Goal: Task Accomplishment & Management: Complete application form

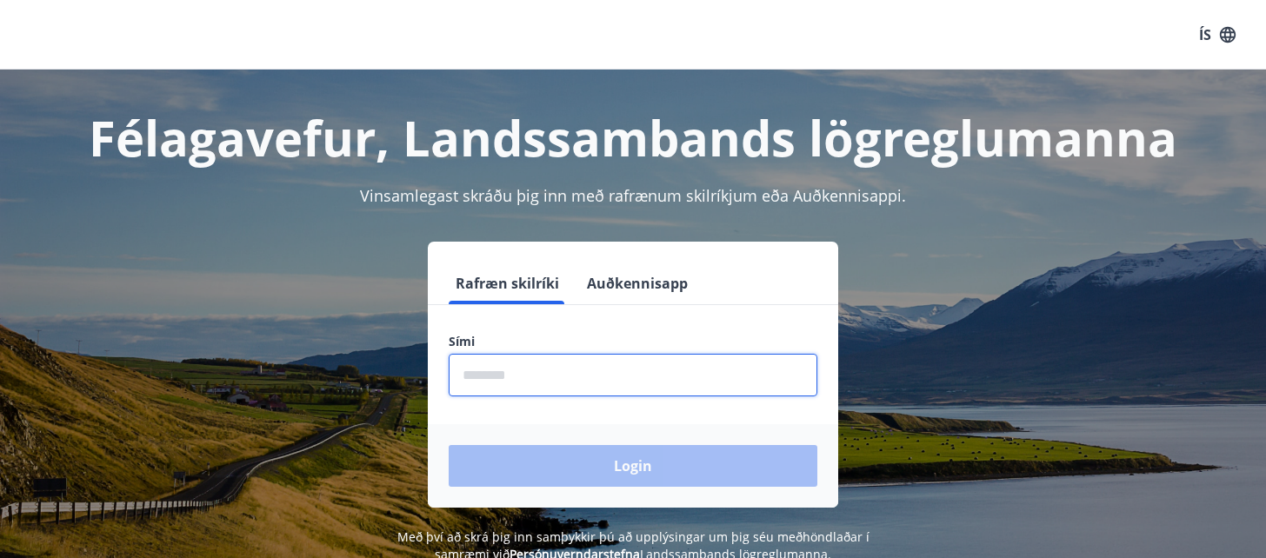
click at [506, 381] on input "phone" at bounding box center [633, 375] width 369 height 43
type input "********"
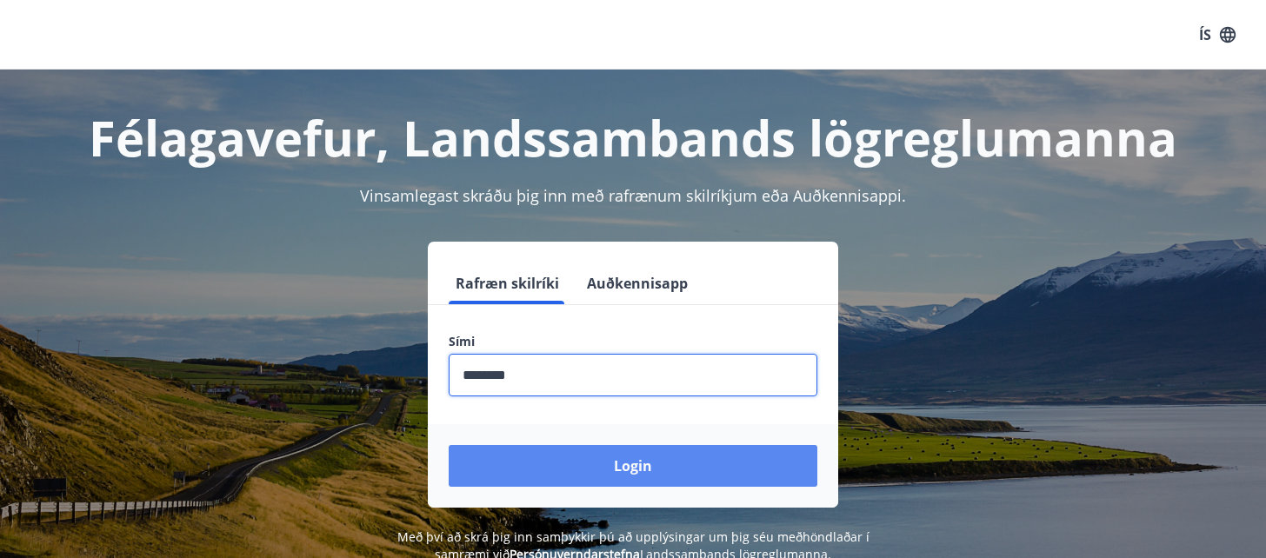
click at [590, 462] on button "Login" at bounding box center [633, 466] width 369 height 42
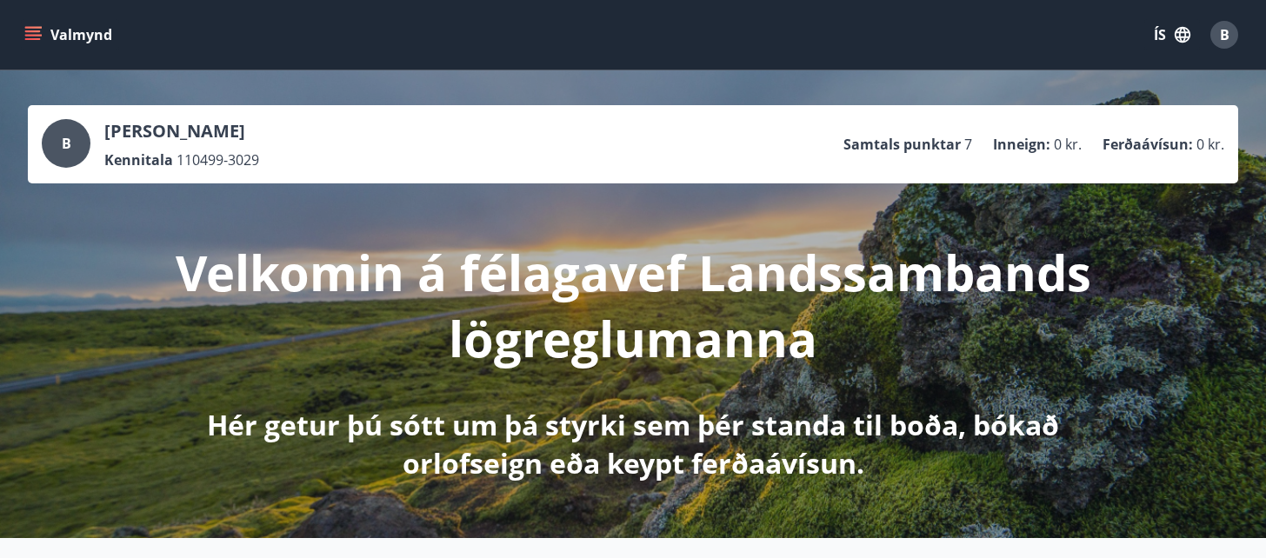
click at [35, 43] on icon "menu" at bounding box center [32, 34] width 17 height 17
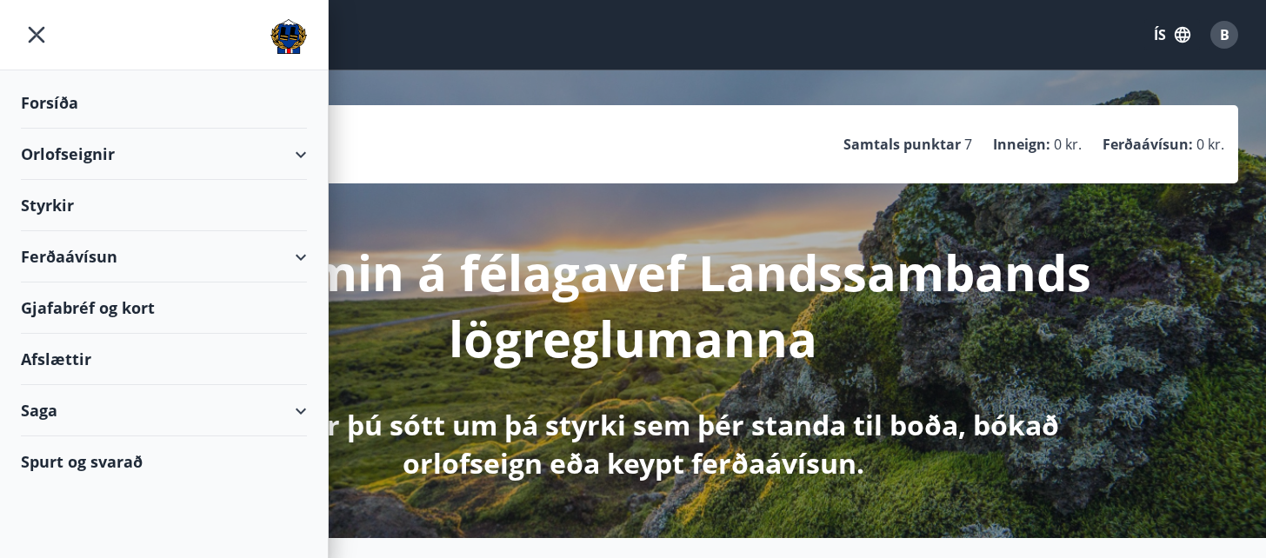
click at [59, 199] on div "Styrkir" at bounding box center [164, 205] width 286 height 51
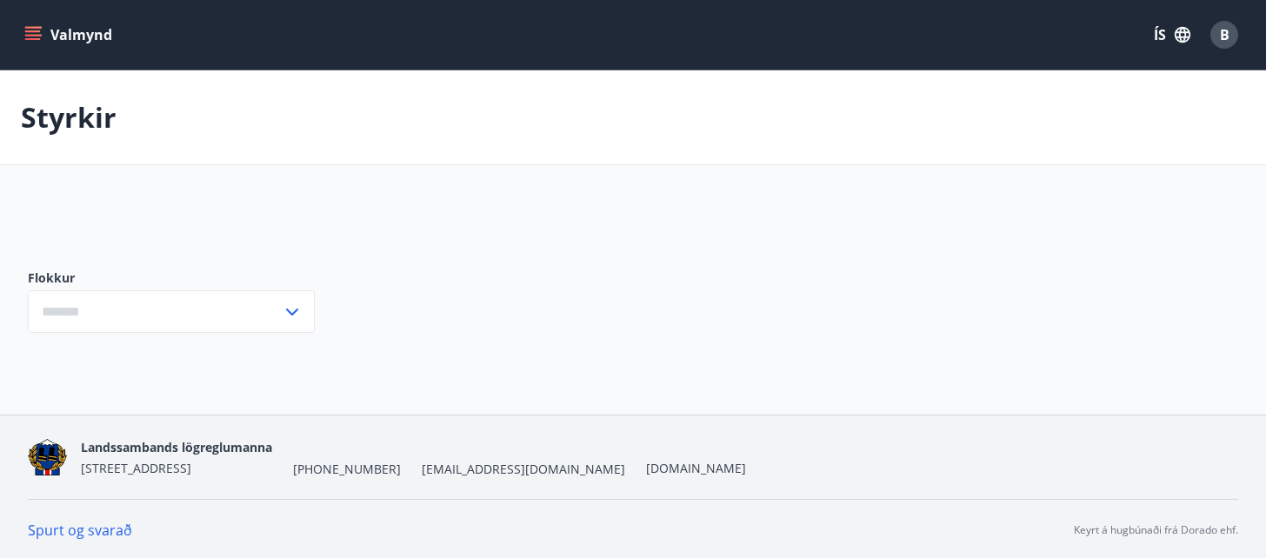
type input "***"
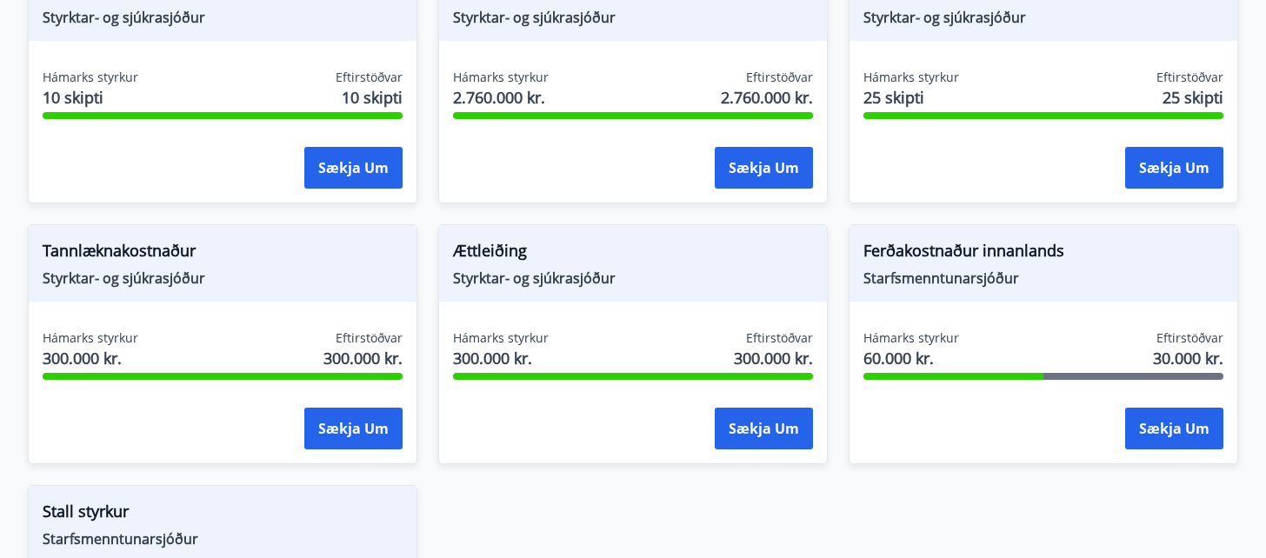
scroll to position [1456, 0]
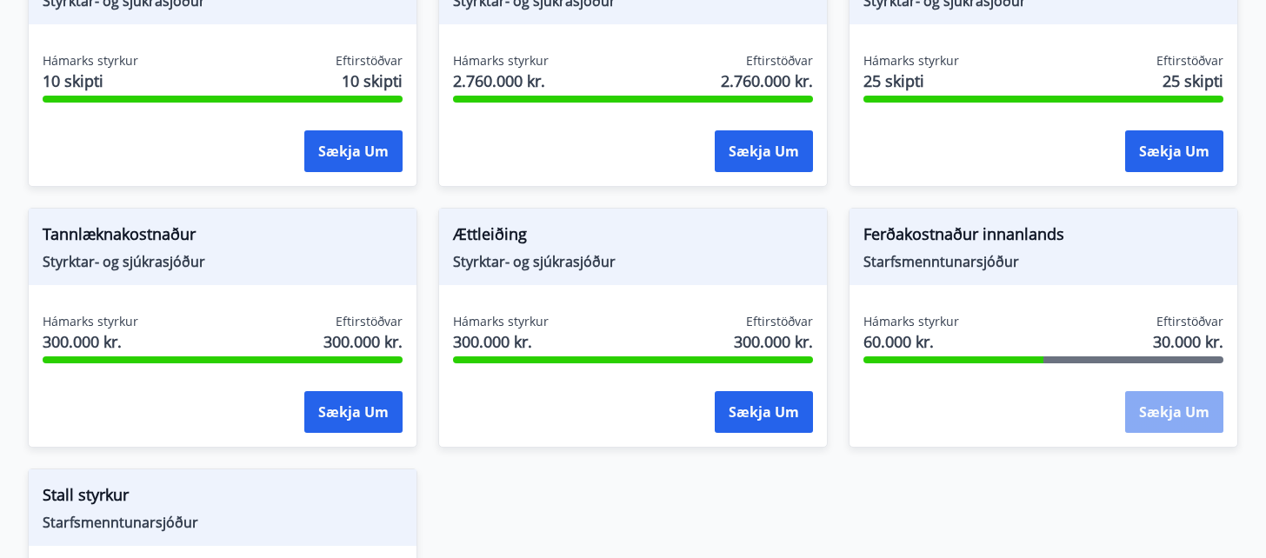
click at [1160, 412] on button "Sækja um" at bounding box center [1174, 412] width 98 height 42
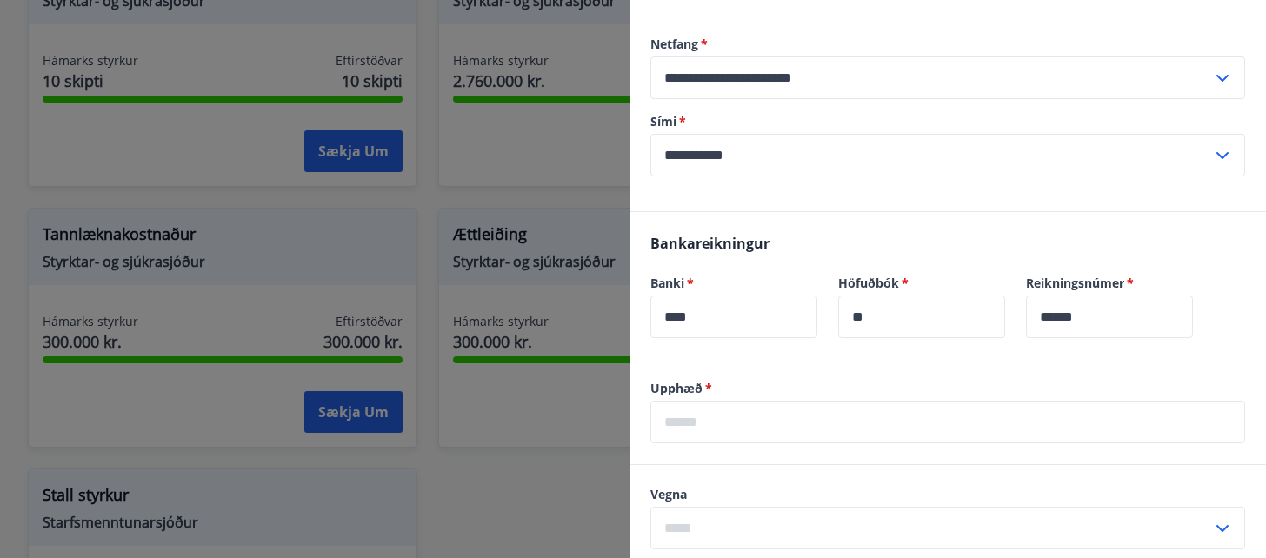
scroll to position [249, 0]
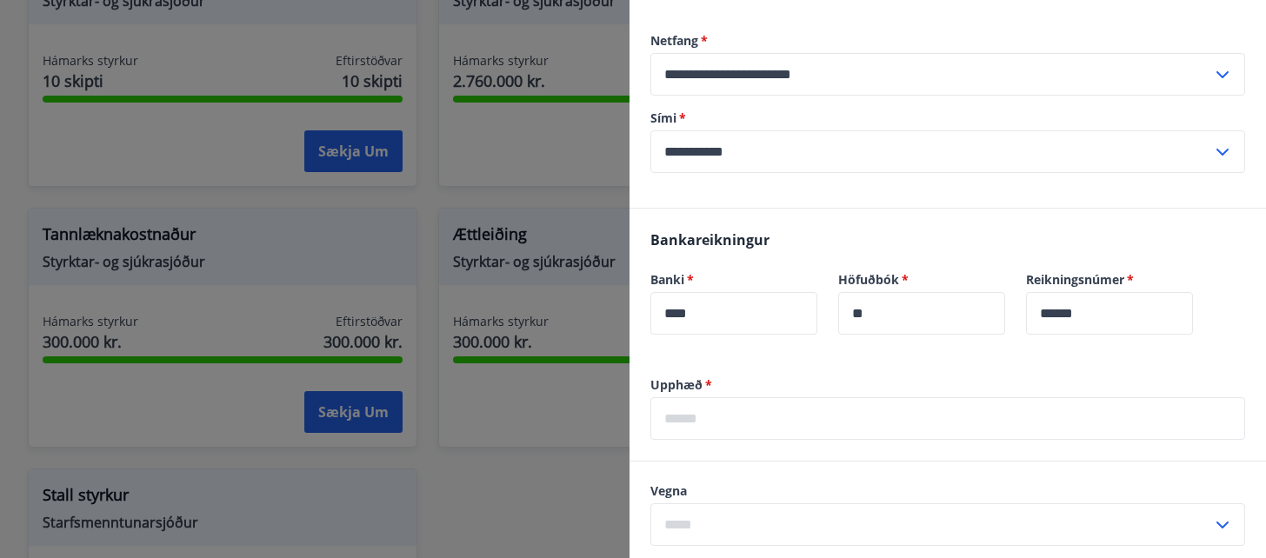
click at [901, 418] on input "text" at bounding box center [947, 418] width 595 height 43
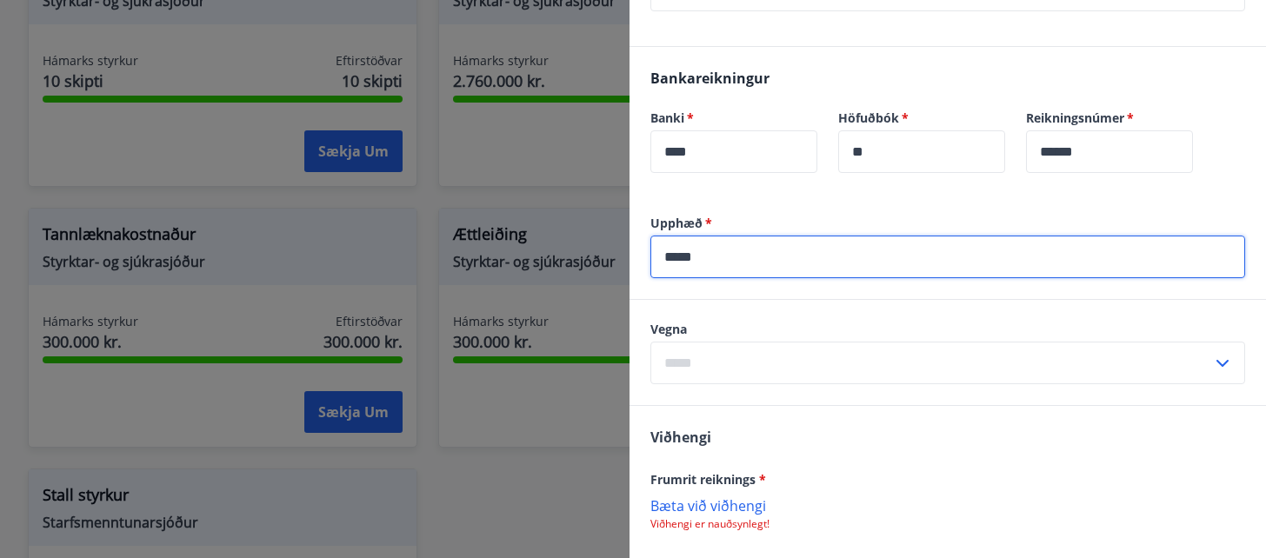
scroll to position [450, 0]
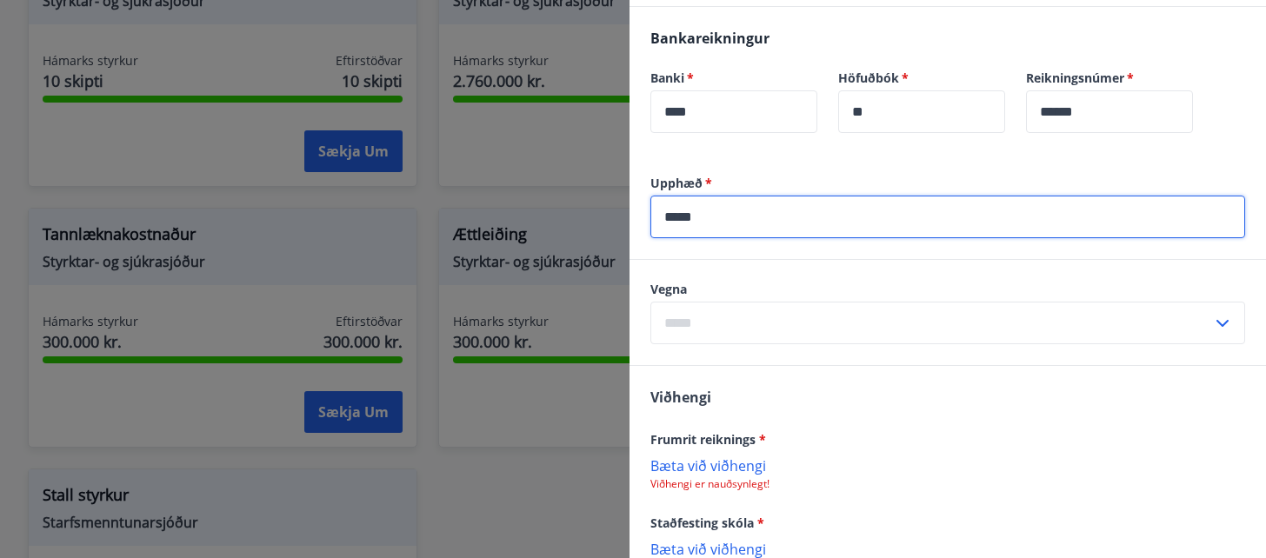
type input "*****"
click at [757, 327] on input "text" at bounding box center [931, 323] width 562 height 43
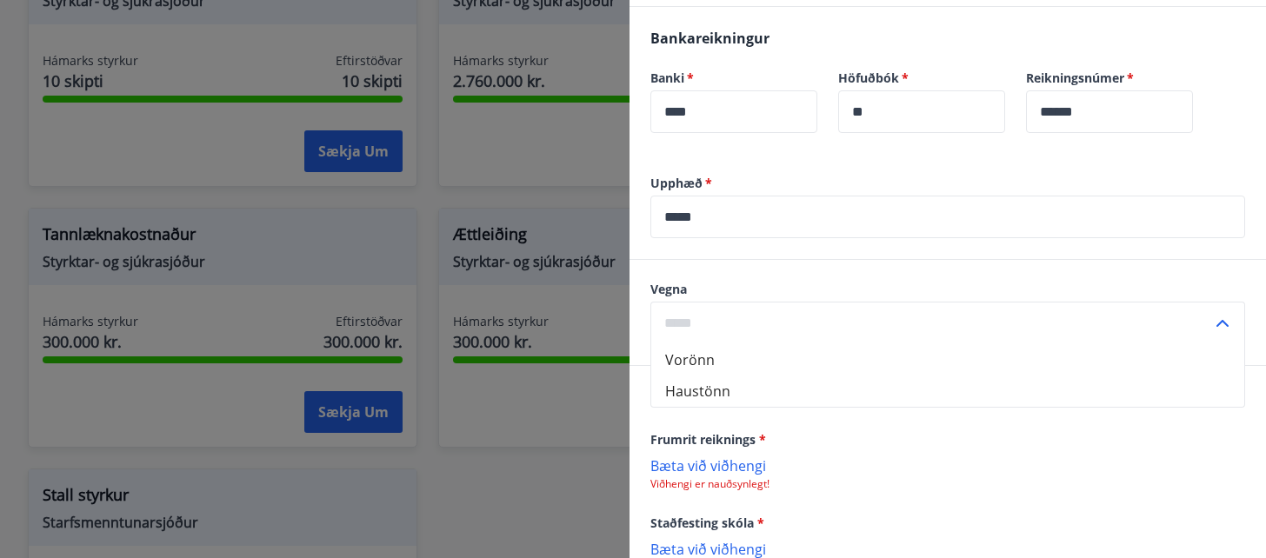
click at [730, 385] on li "Haustönn" at bounding box center [947, 391] width 593 height 31
type input "********"
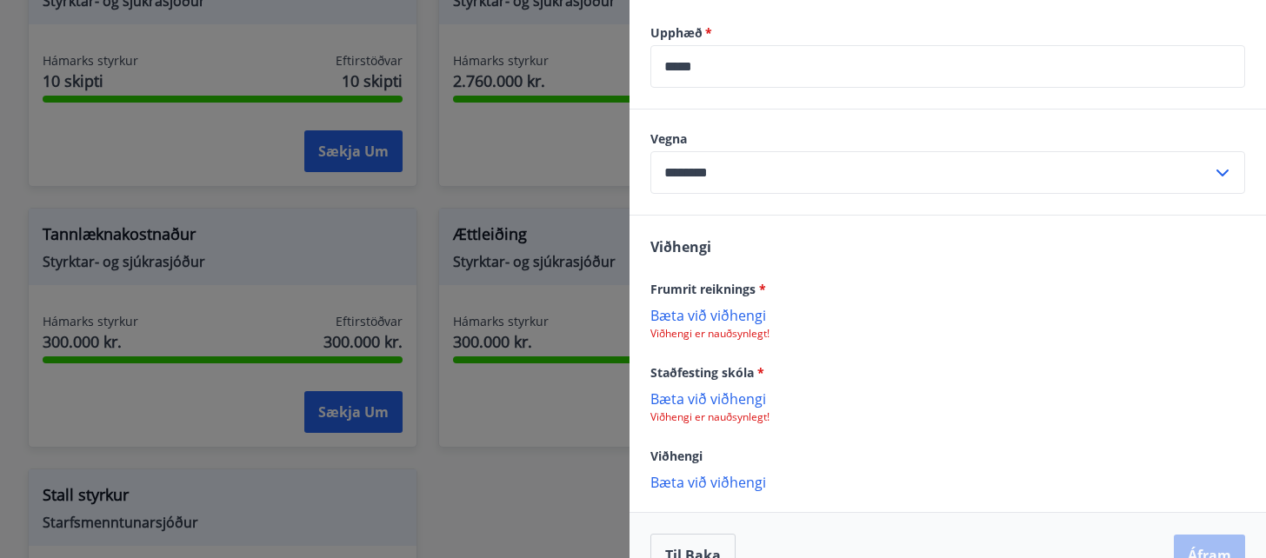
scroll to position [624, 0]
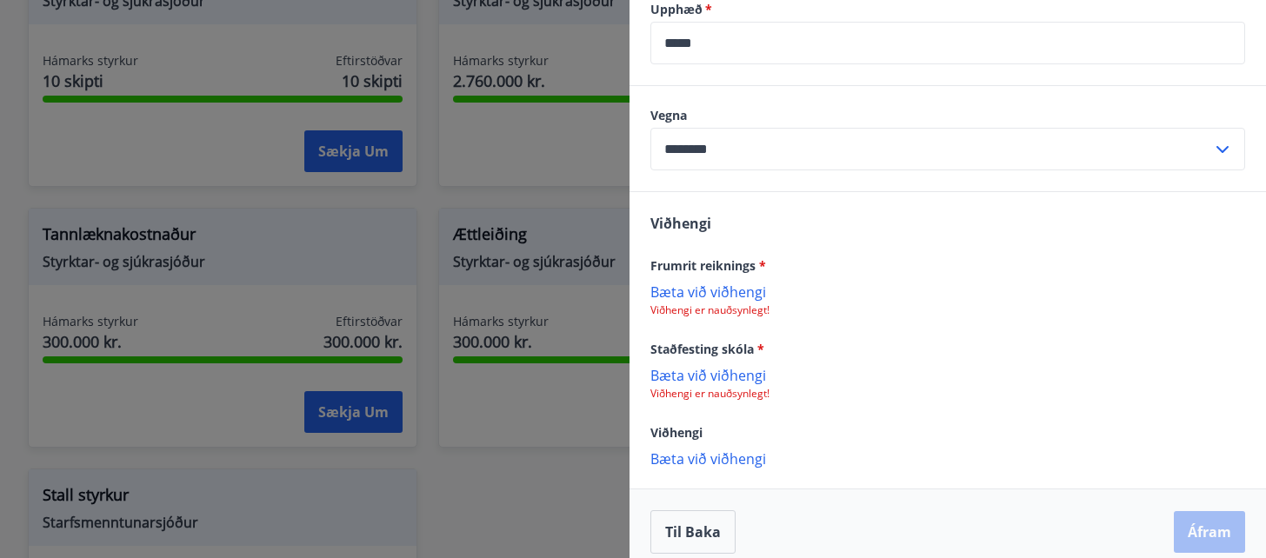
click at [723, 373] on p "Bæta við viðhengi" at bounding box center [947, 374] width 595 height 17
click at [700, 291] on p "Bæta við viðhengi" at bounding box center [947, 291] width 595 height 17
click at [744, 293] on p "Bæta við viðhengi" at bounding box center [947, 291] width 595 height 17
click at [703, 453] on p "Bæta við viðhengi" at bounding box center [947, 458] width 595 height 17
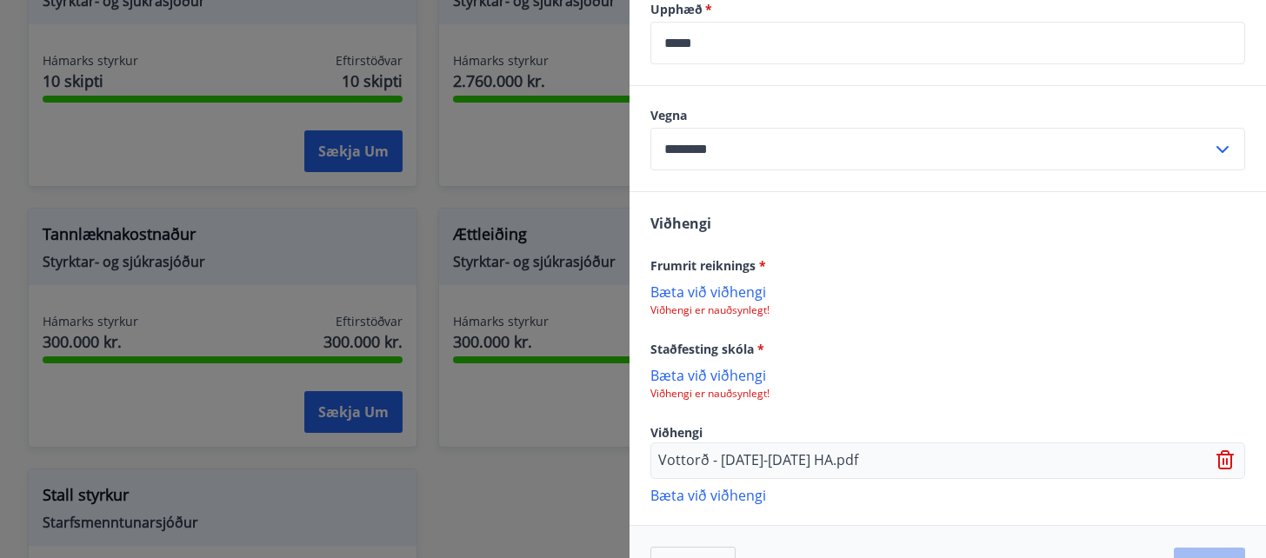
click at [1229, 457] on icon at bounding box center [1226, 460] width 21 height 21
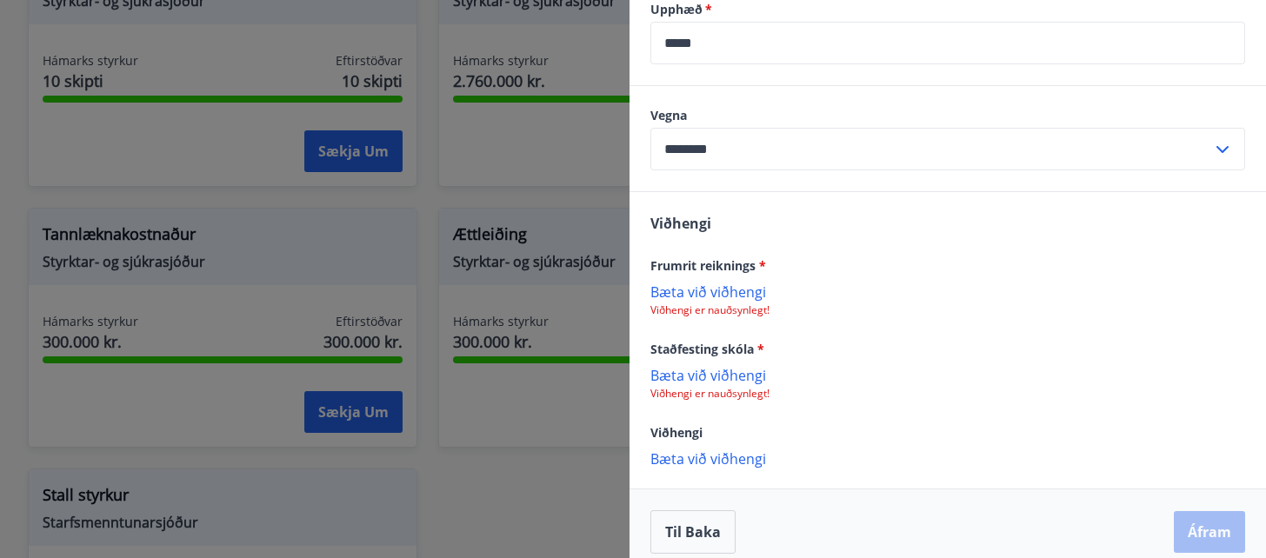
click at [703, 379] on p "Bæta við viðhengi" at bounding box center [947, 374] width 595 height 17
click at [739, 289] on p "Bæta við viðhengi" at bounding box center [947, 291] width 595 height 17
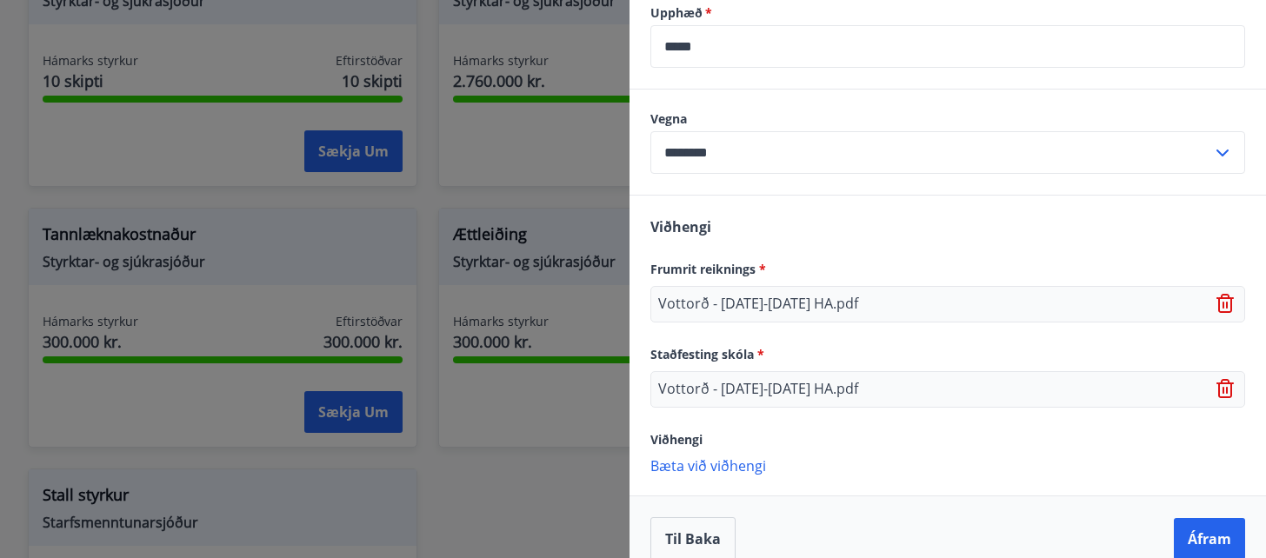
scroll to position [644, 0]
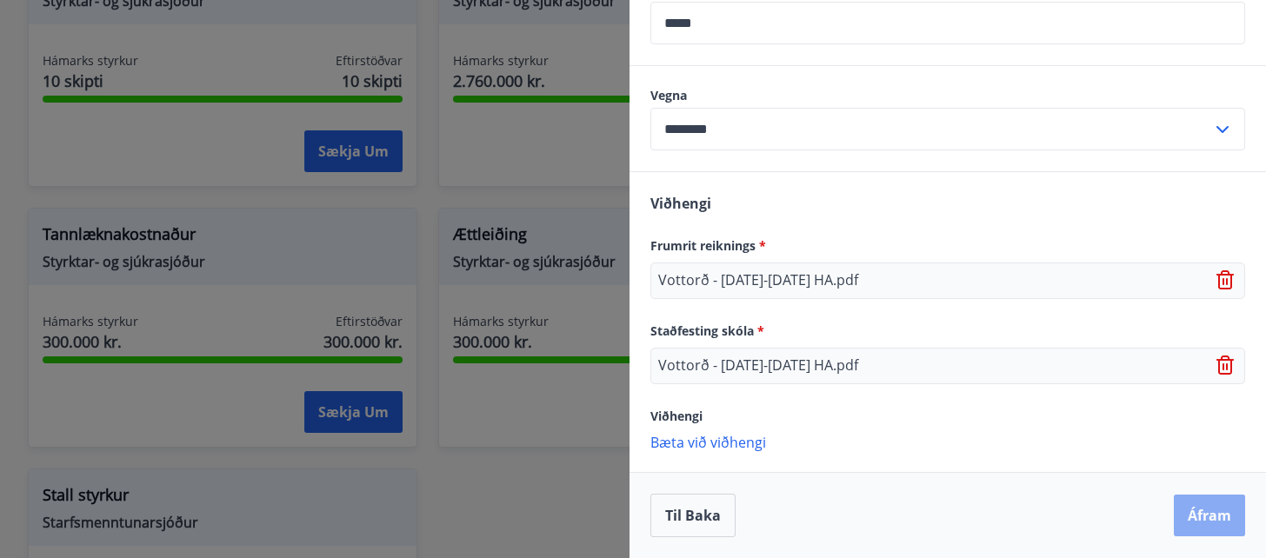
click at [1213, 519] on button "Áfram" at bounding box center [1209, 516] width 71 height 42
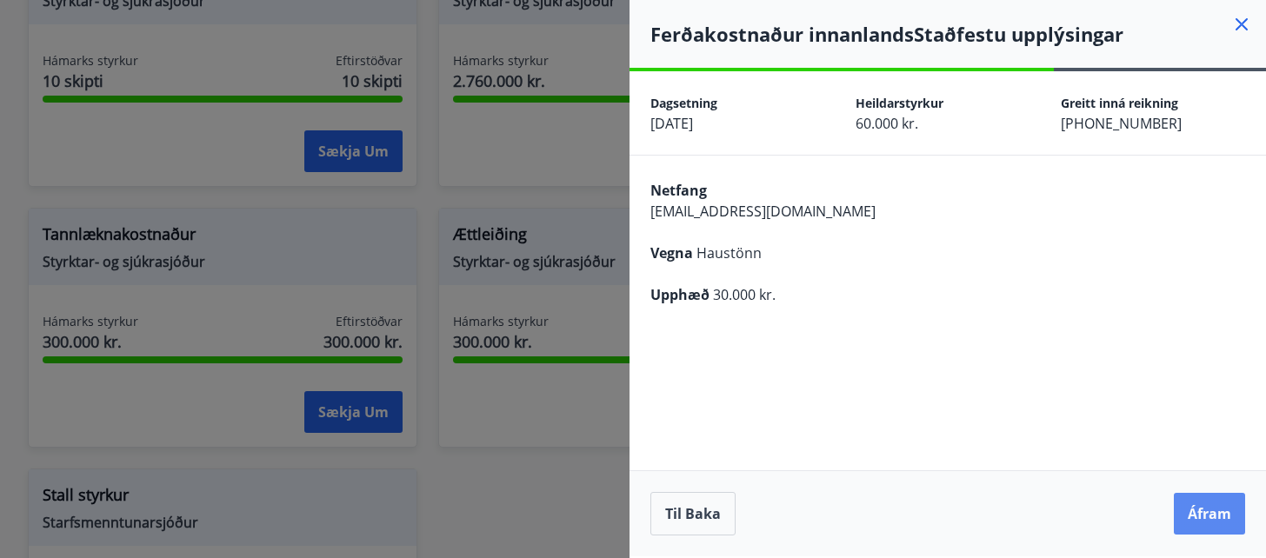
click at [1210, 515] on button "Áfram" at bounding box center [1209, 514] width 71 height 42
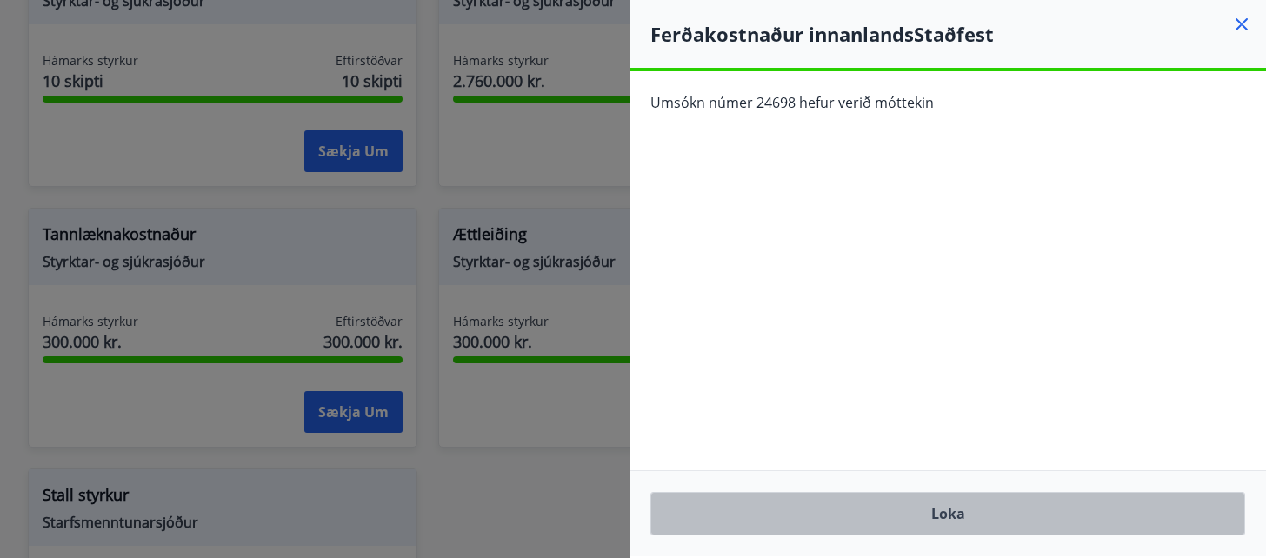
click at [1096, 512] on button "Loka" at bounding box center [947, 513] width 595 height 43
